Goal: Use online tool/utility

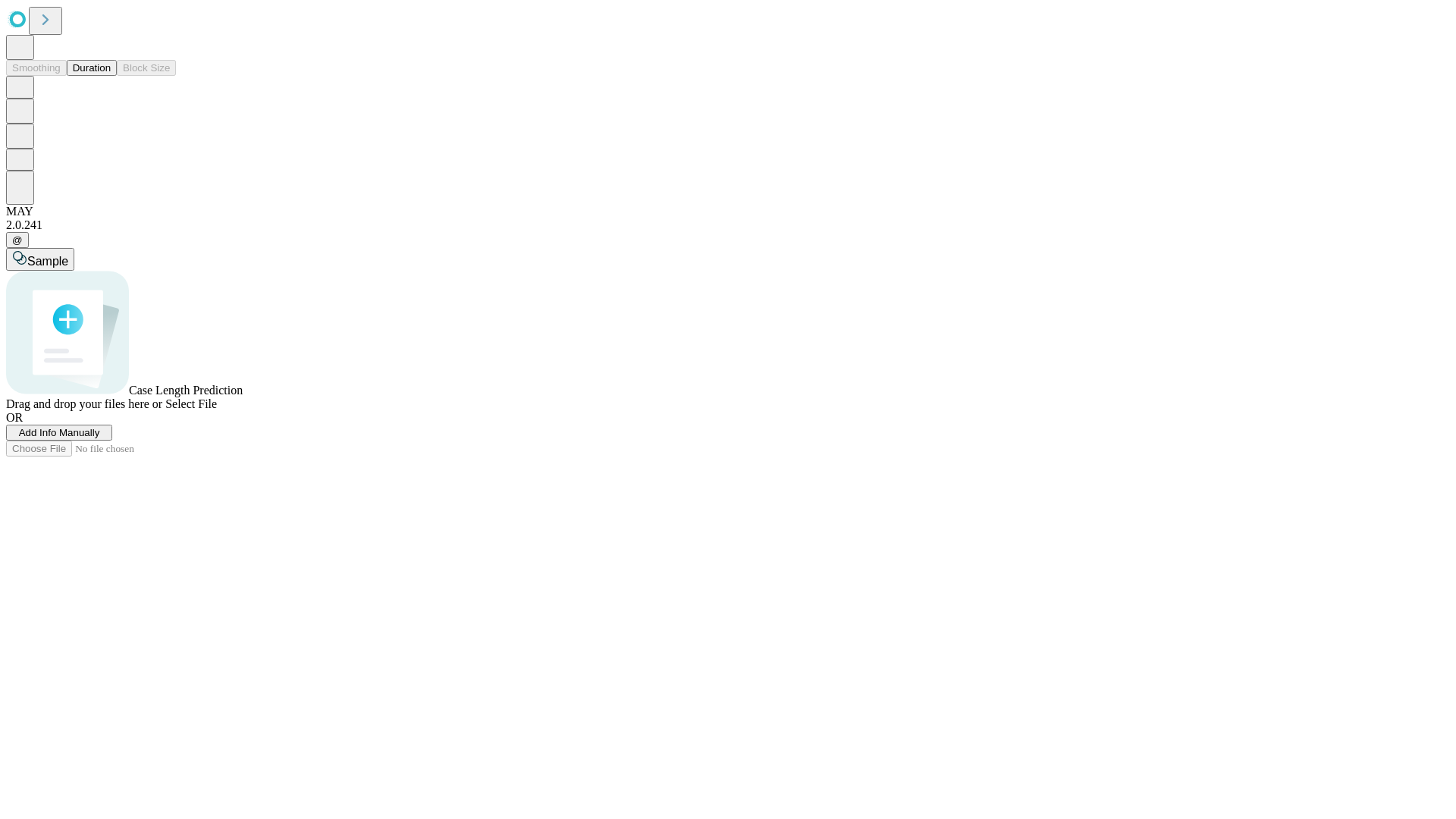
click at [111, 76] on button "Duration" at bounding box center [92, 68] width 50 height 16
click at [217, 410] on span "Select File" at bounding box center [190, 404] width 51 height 13
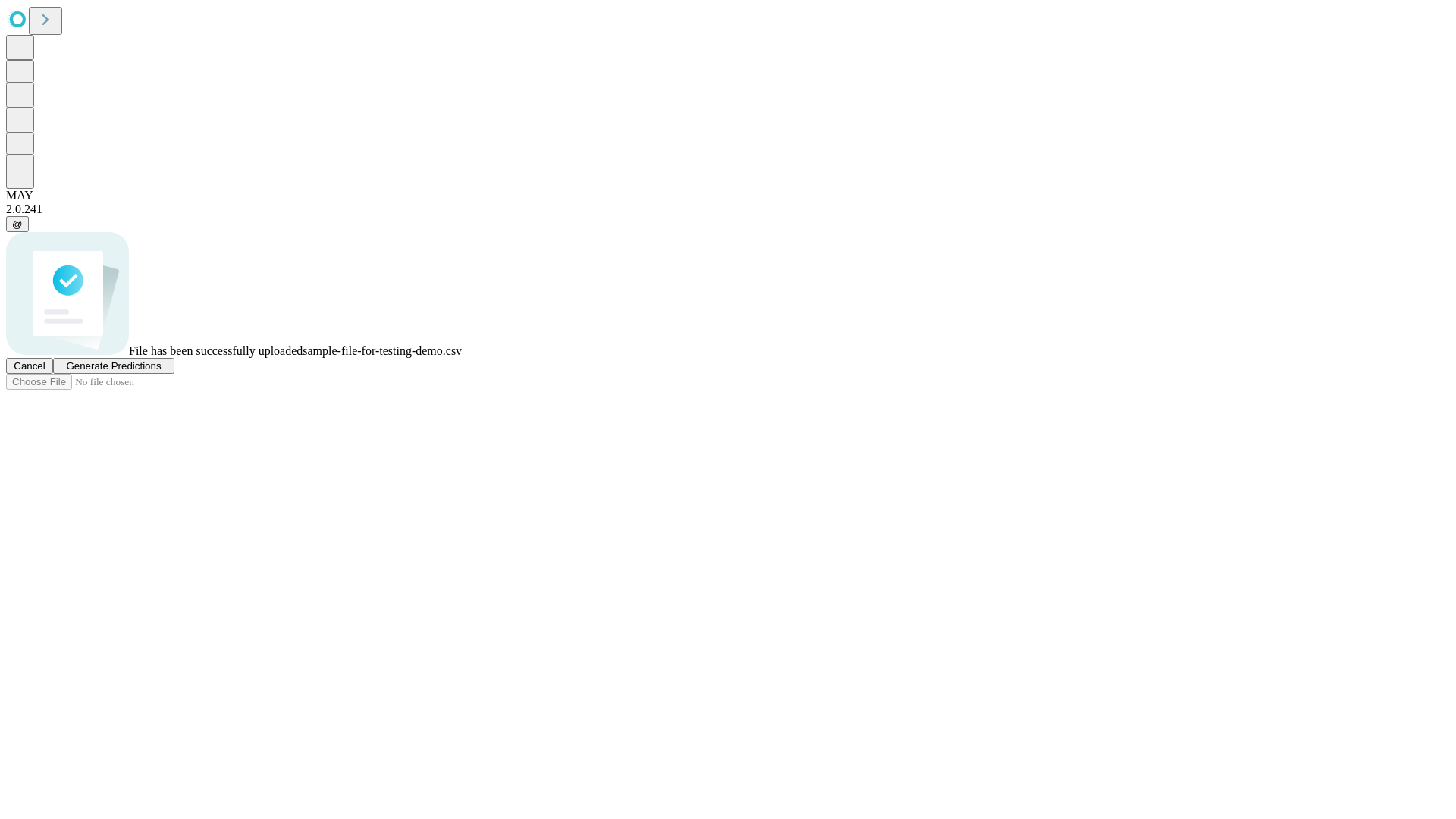
click at [161, 372] on span "Generate Predictions" at bounding box center [114, 366] width 95 height 11
